Goal: Find specific page/section: Find specific page/section

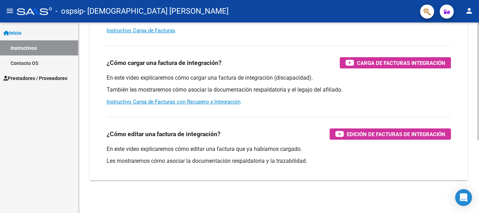
scroll to position [117, 0]
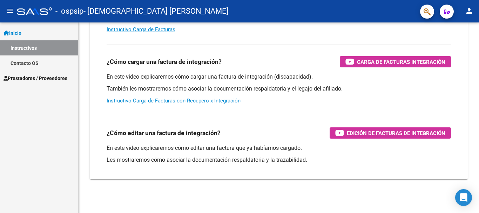
click at [57, 78] on span "Prestadores / Proveedores" at bounding box center [36, 78] width 64 height 8
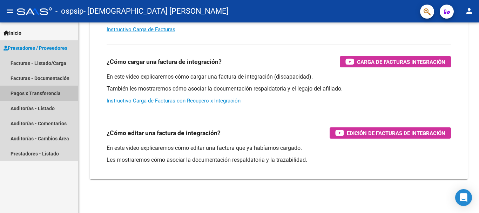
click at [51, 91] on link "Pagos x Transferencia" at bounding box center [39, 93] width 78 height 15
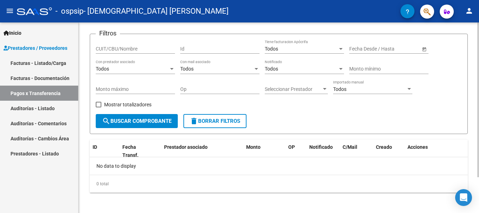
scroll to position [44, 0]
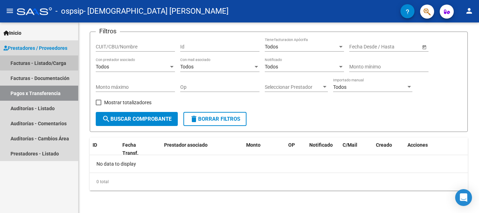
click at [44, 59] on link "Facturas - Listado/Carga" at bounding box center [39, 62] width 78 height 15
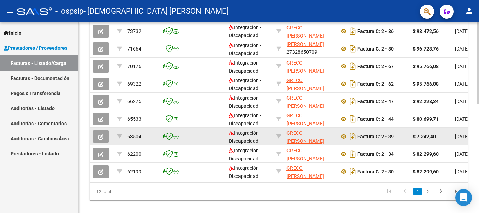
scroll to position [254, 0]
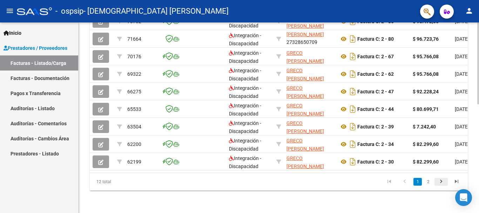
click at [437, 180] on icon "go to next page" at bounding box center [441, 182] width 9 height 8
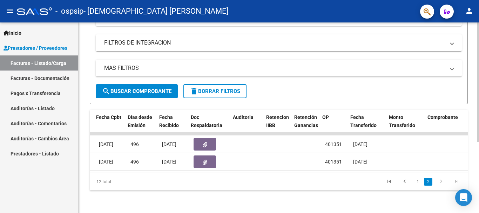
scroll to position [0, 359]
click at [408, 179] on icon "go to previous page" at bounding box center [404, 182] width 9 height 8
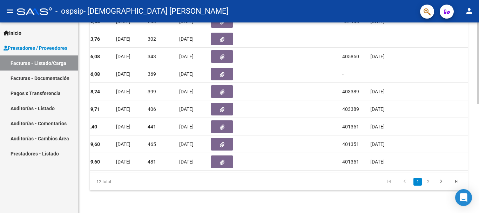
scroll to position [0, 351]
